Goal: Navigation & Orientation: Find specific page/section

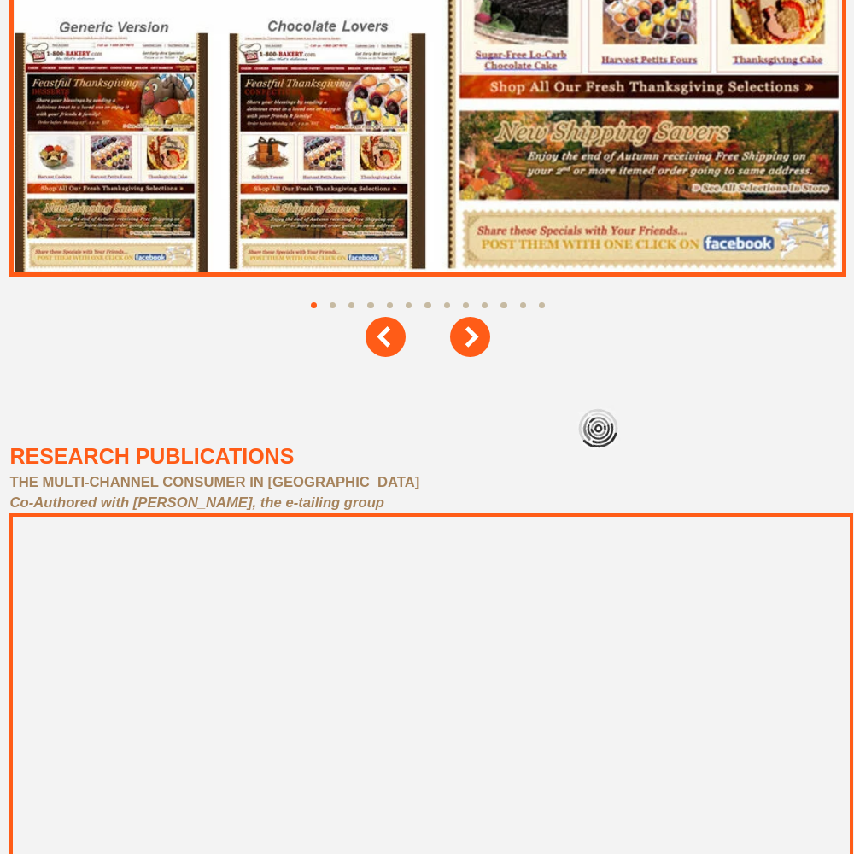
scroll to position [7685, 0]
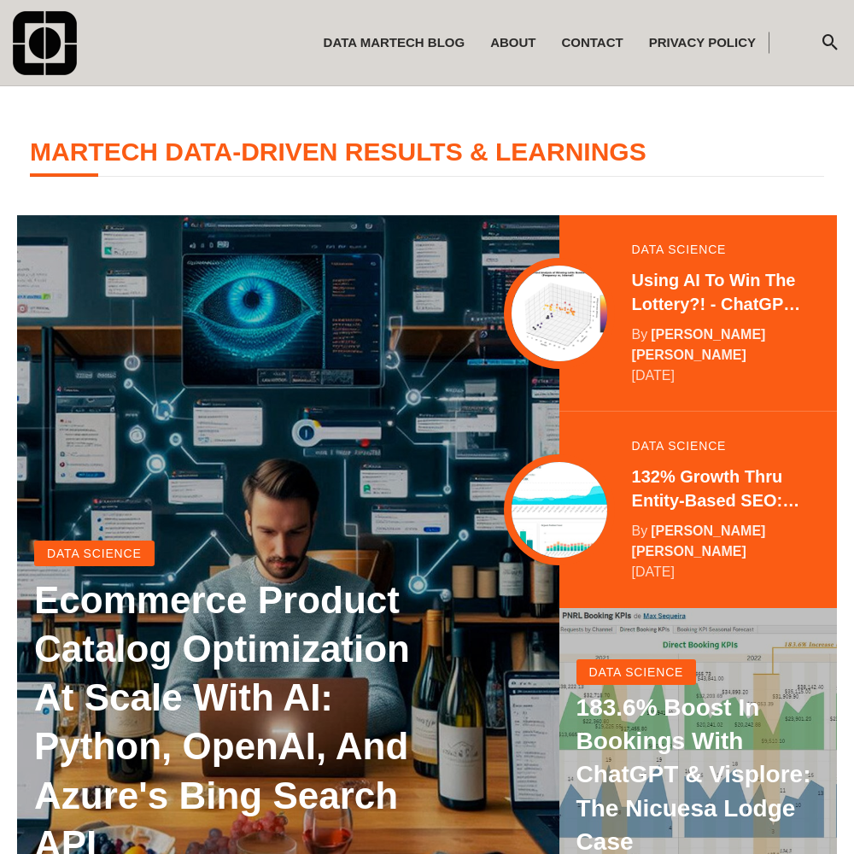
scroll to position [338, 0]
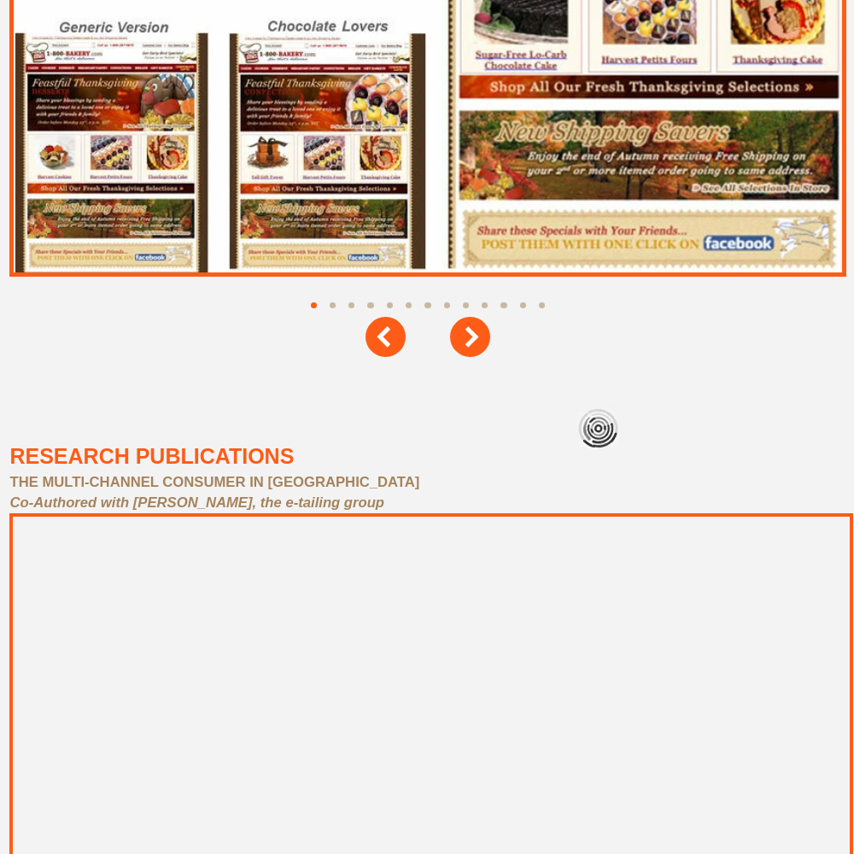
scroll to position [7685, 0]
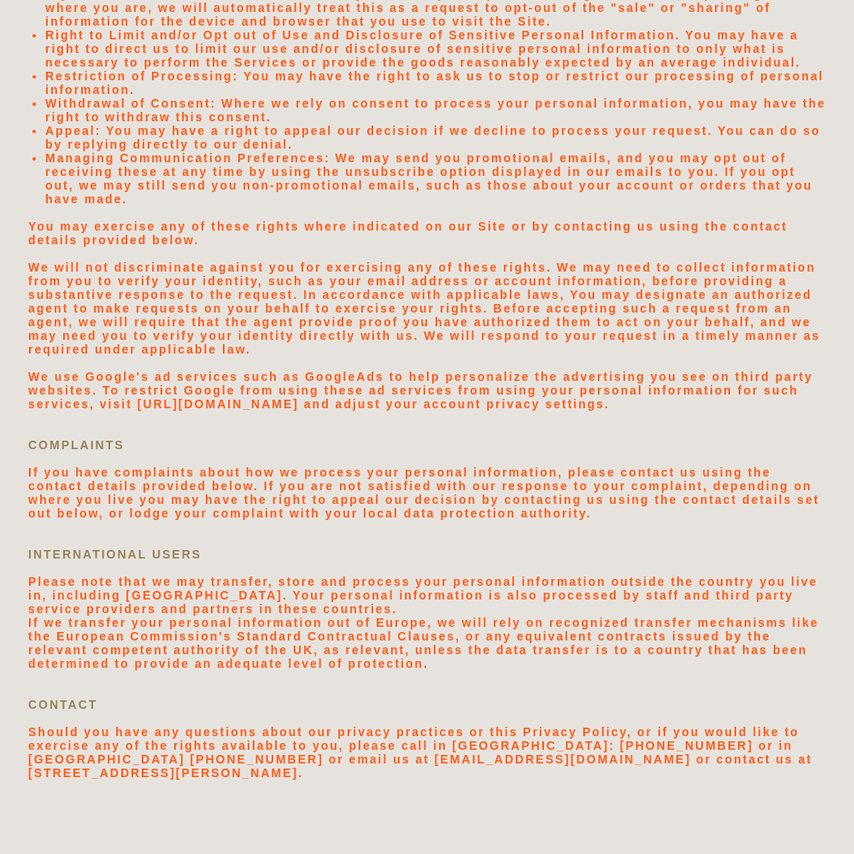
scroll to position [3629, 0]
